Goal: Task Accomplishment & Management: Use online tool/utility

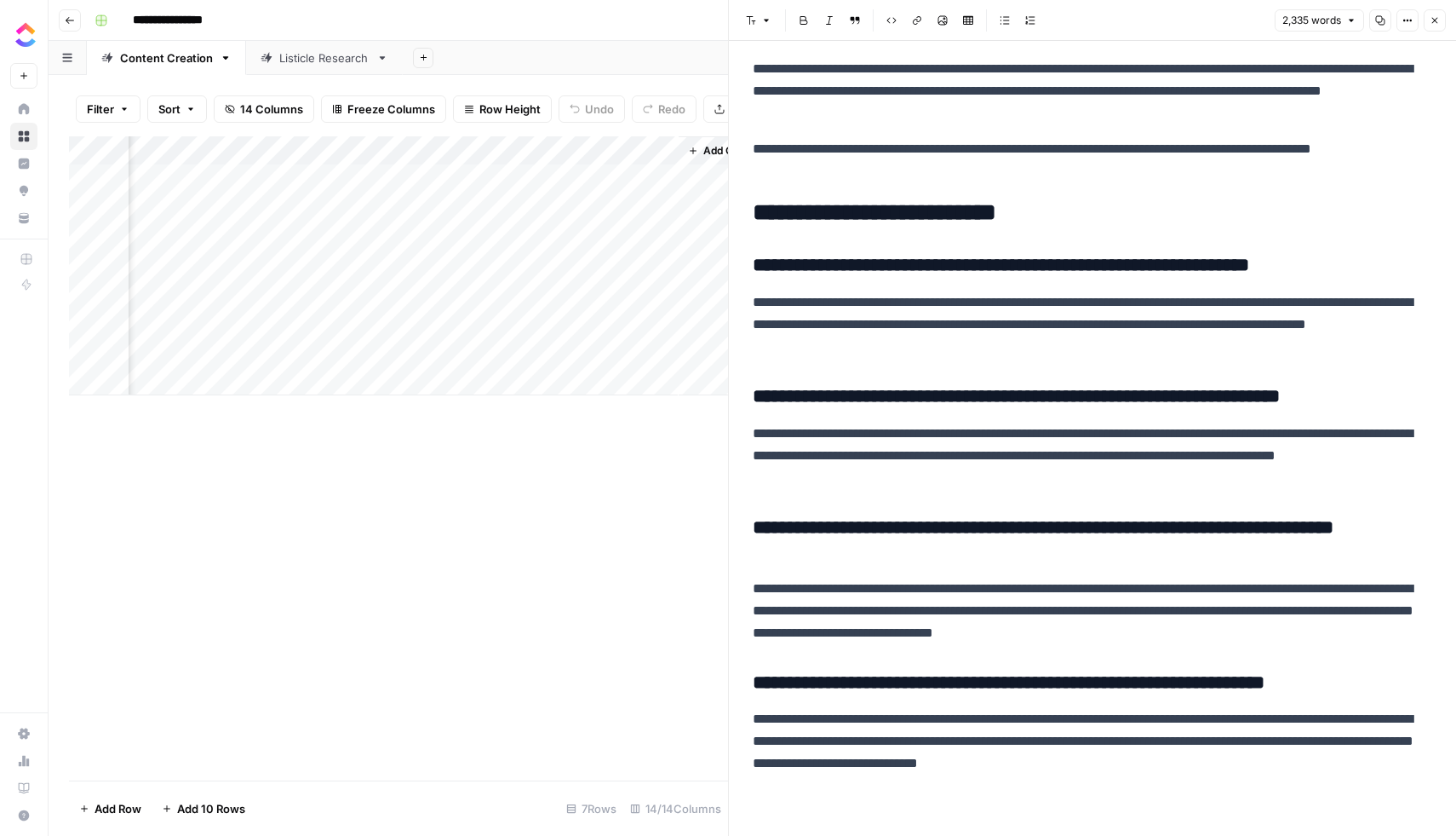
scroll to position [0, 1734]
click at [548, 265] on div "Add Column" at bounding box center [398, 266] width 659 height 259
click at [591, 265] on div "Add Column" at bounding box center [398, 266] width 659 height 259
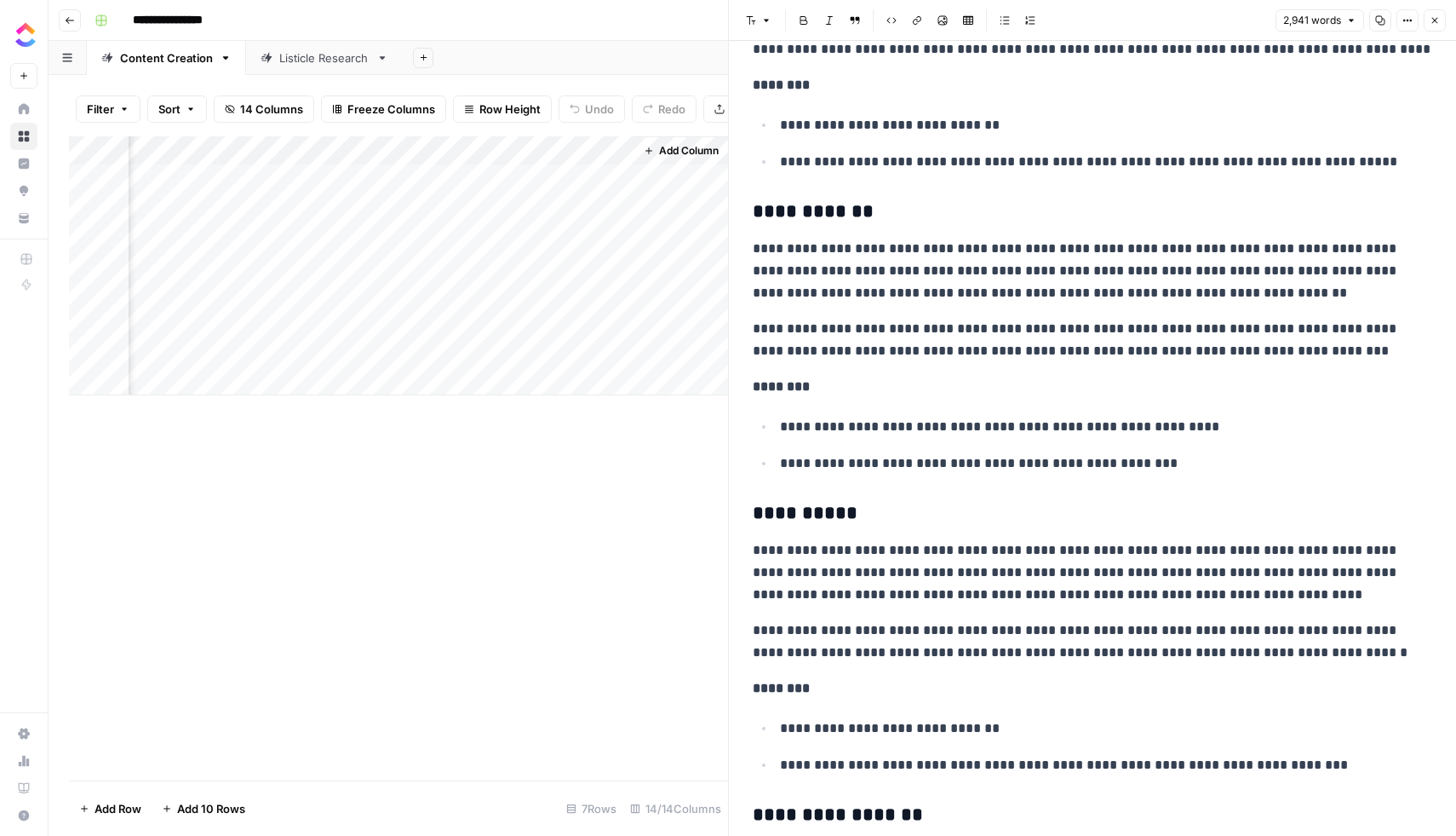
scroll to position [3779, 0]
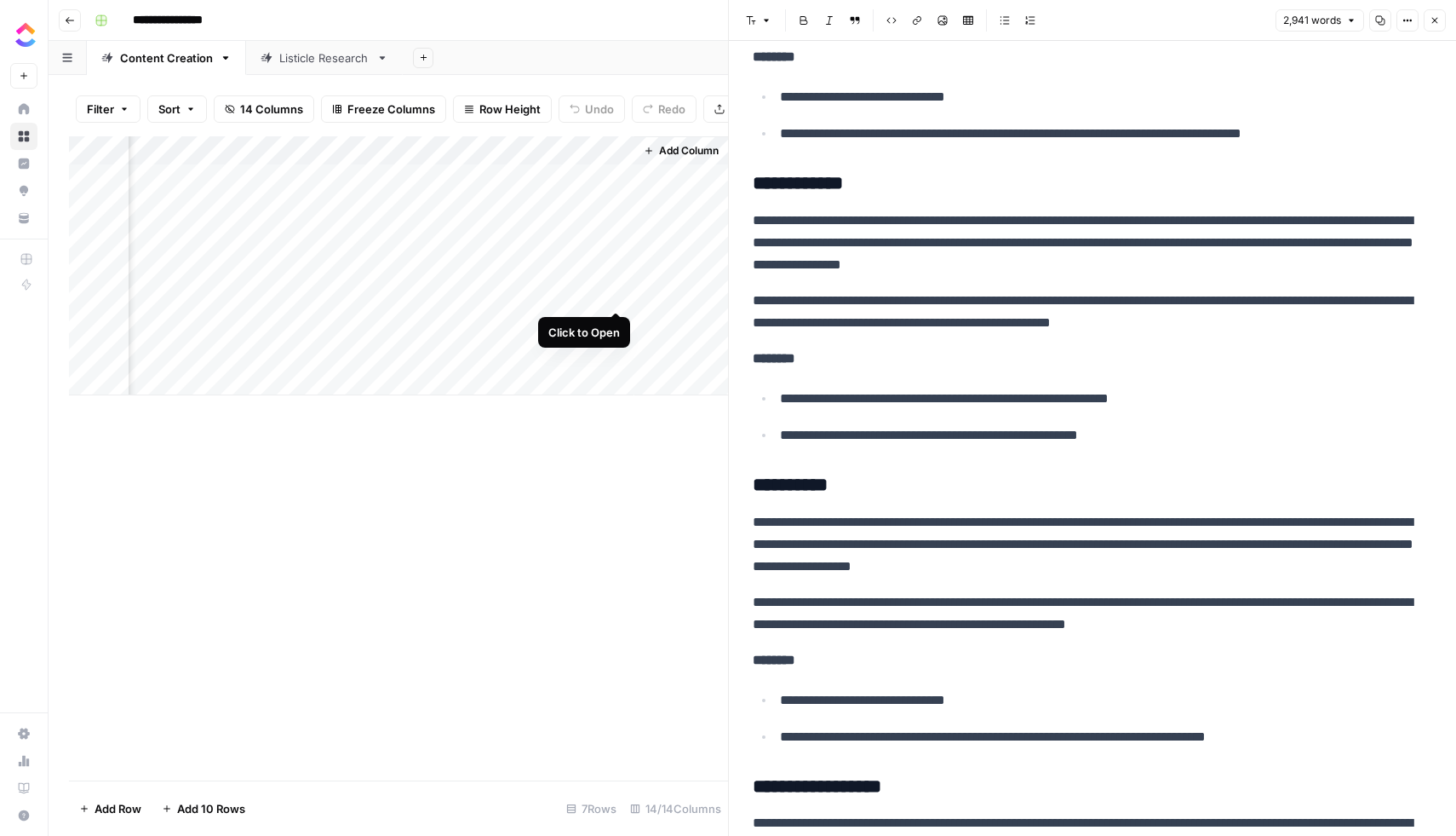
click at [617, 294] on div "Add Column" at bounding box center [398, 266] width 659 height 259
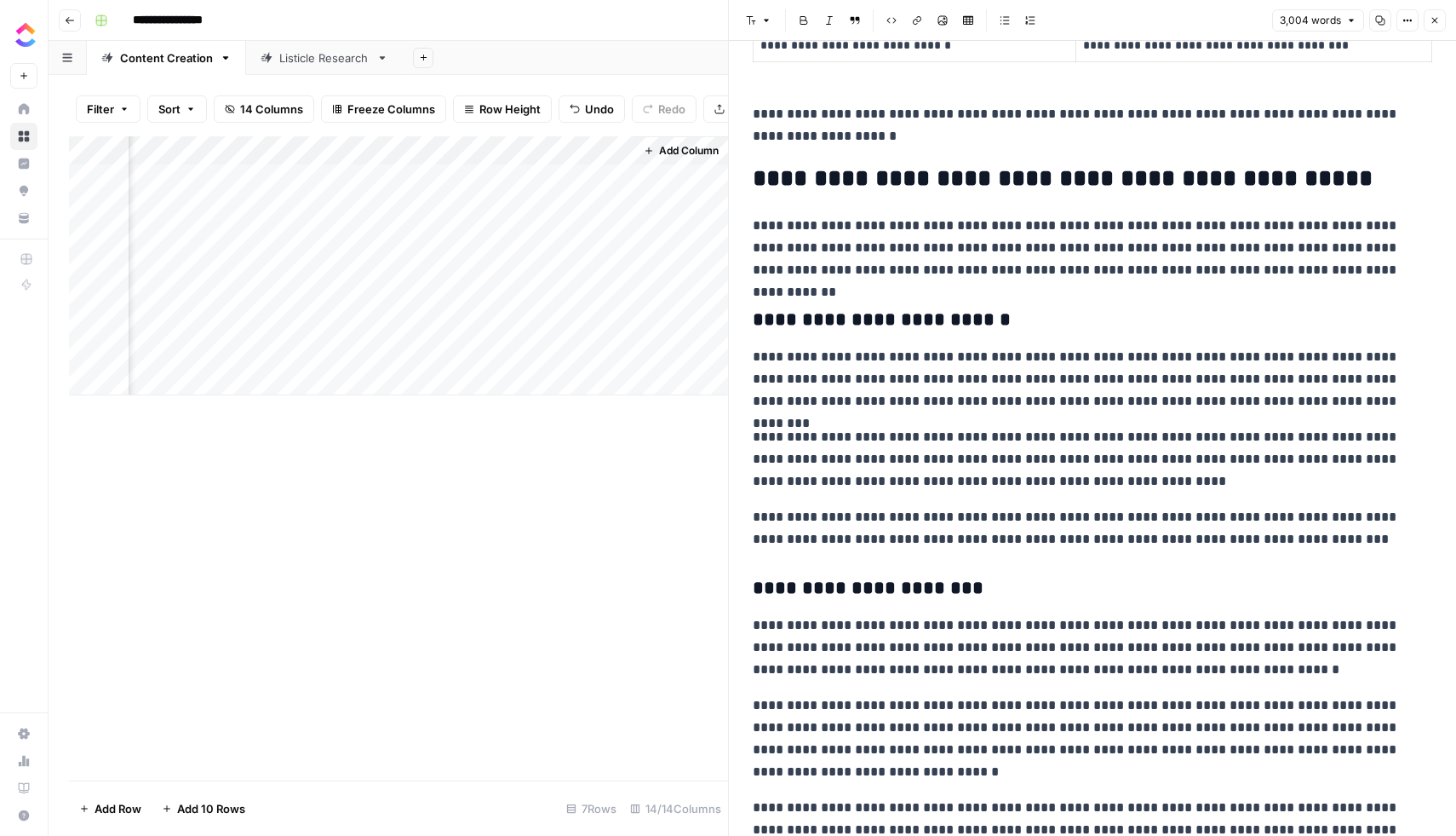
scroll to position [1579, 0]
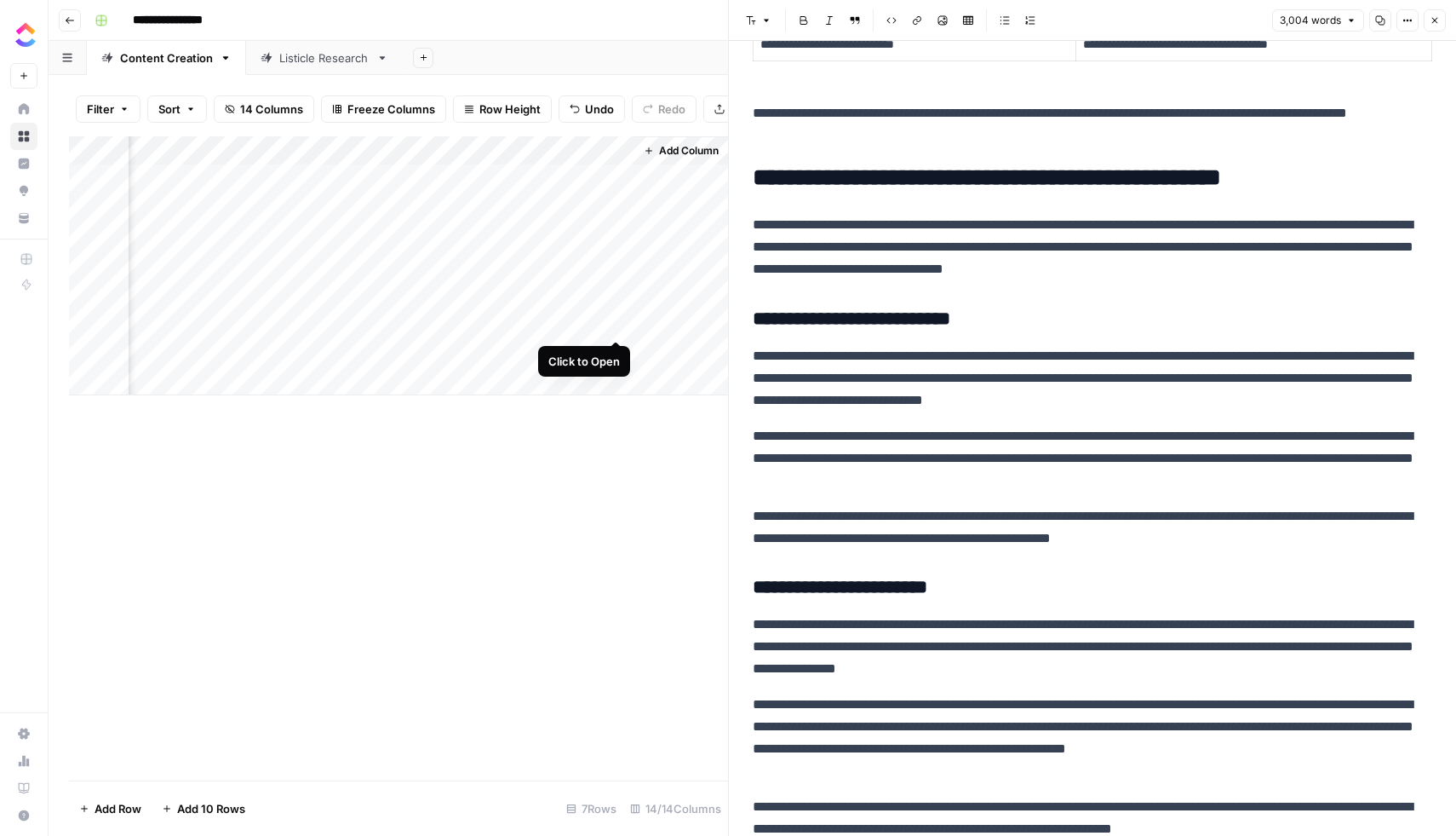
click at [617, 323] on div "Add Column" at bounding box center [398, 266] width 659 height 259
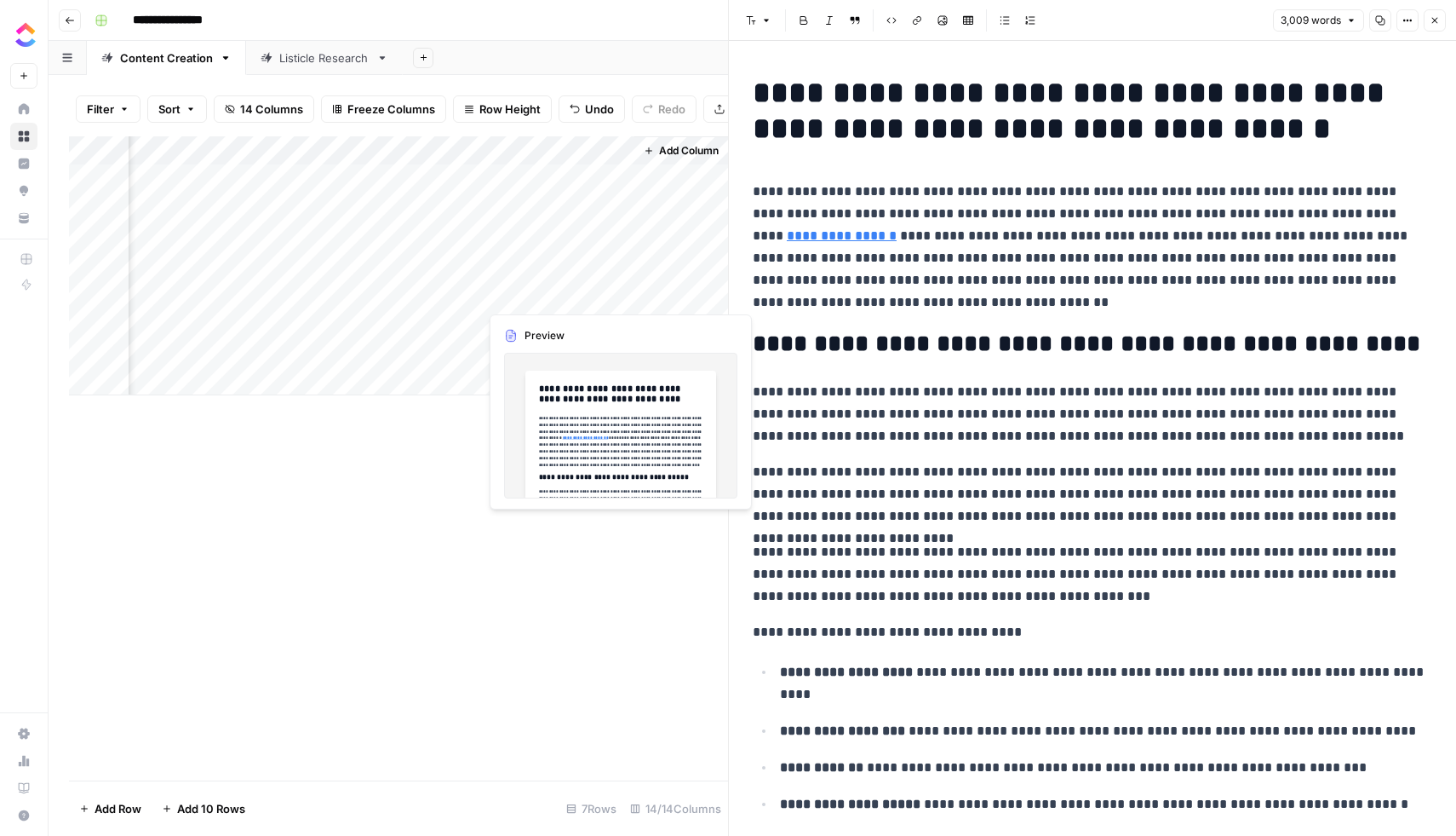
click at [617, 293] on div "Add Column" at bounding box center [398, 266] width 659 height 259
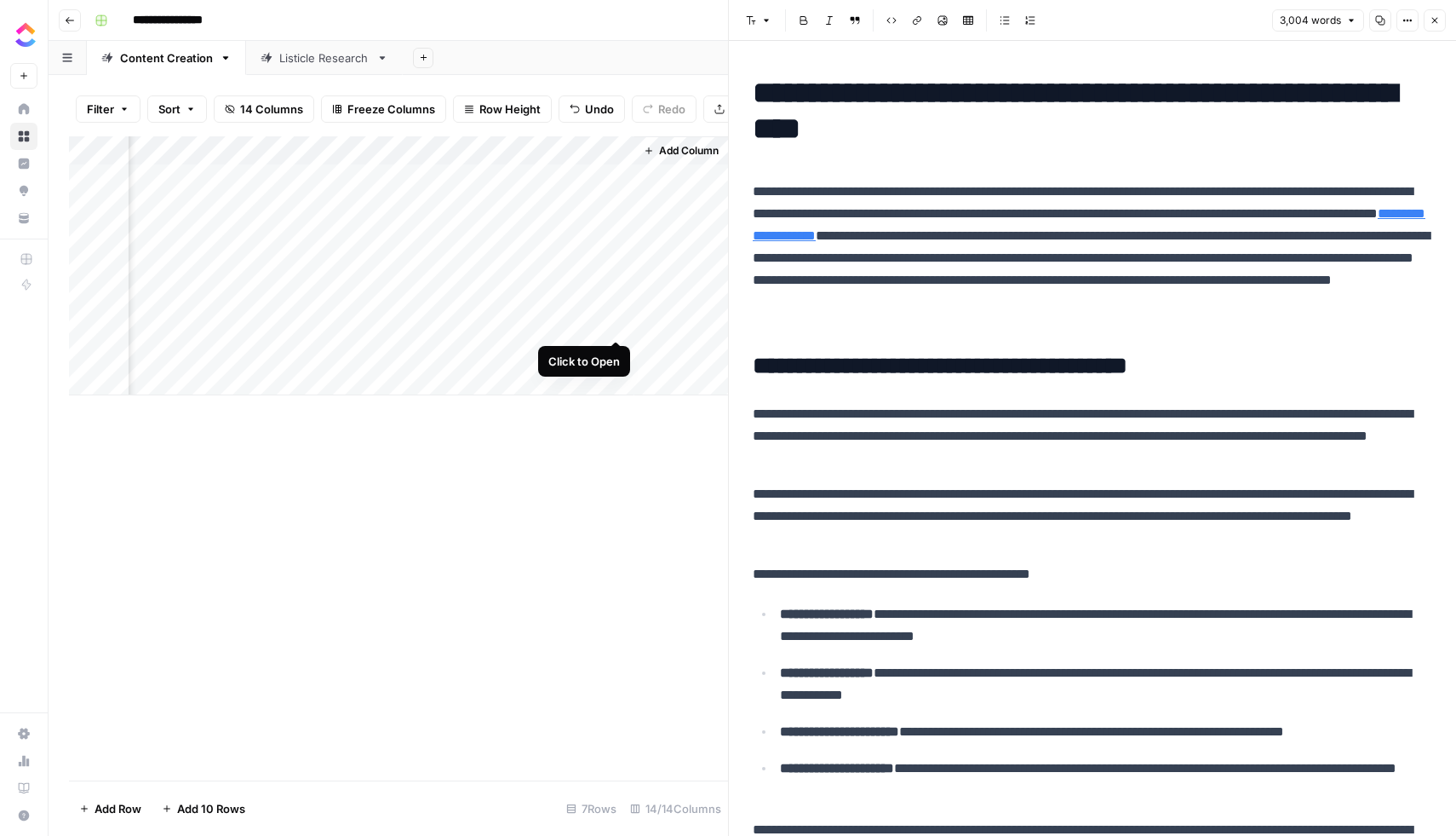
click at [616, 325] on div "Add Column" at bounding box center [398, 266] width 659 height 259
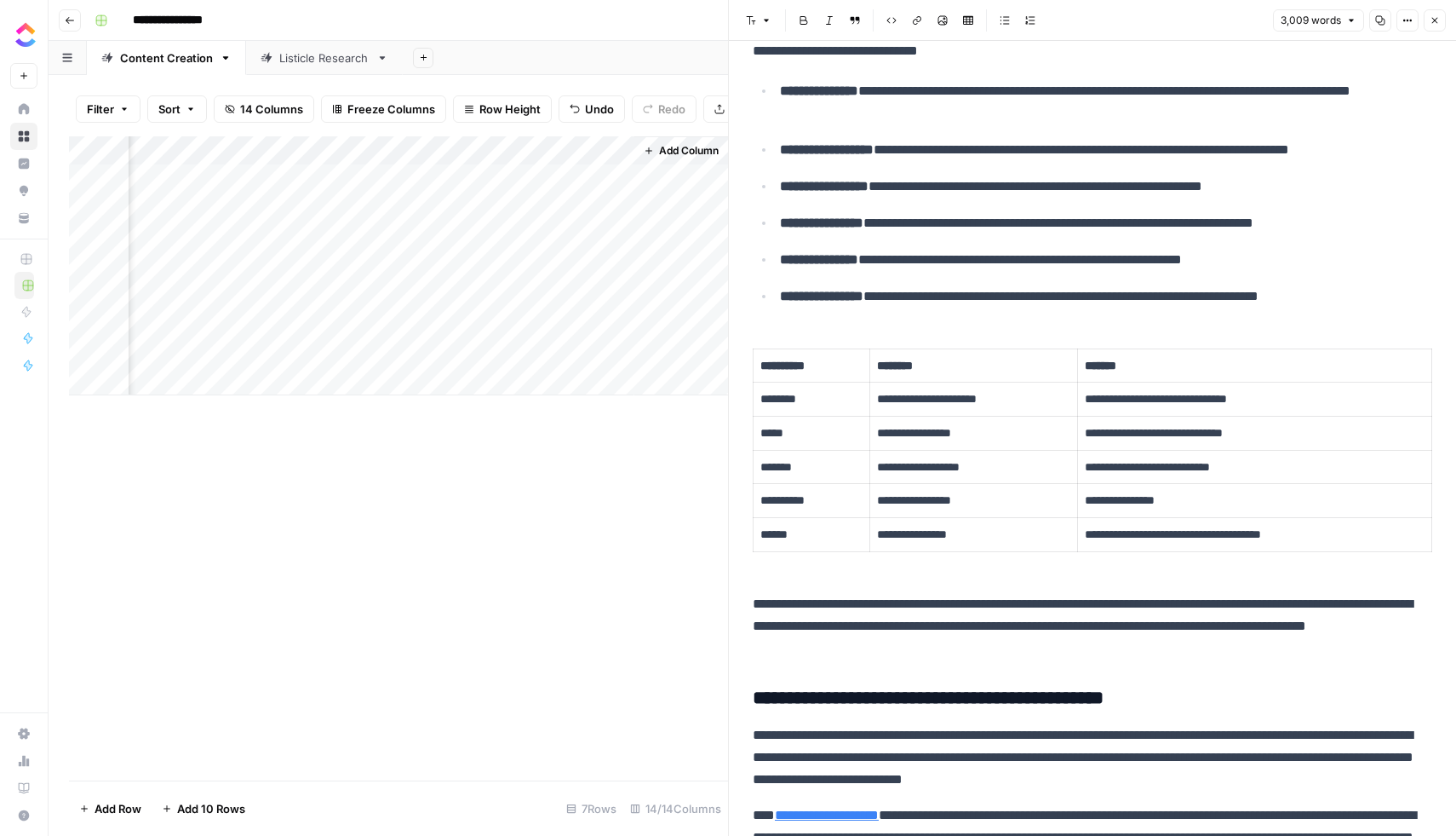
scroll to position [1494, 0]
